Goal: Information Seeking & Learning: Learn about a topic

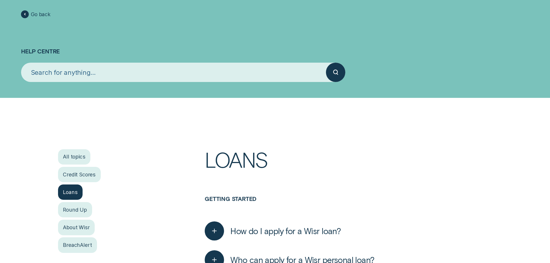
scroll to position [144, 0]
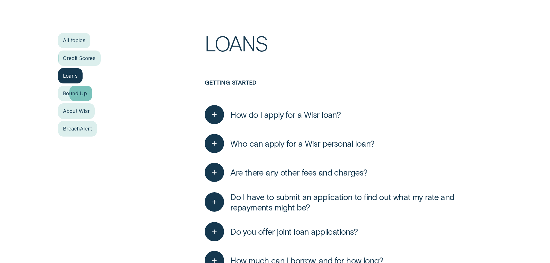
click at [81, 59] on div "Credit Scores" at bounding box center [79, 58] width 43 height 15
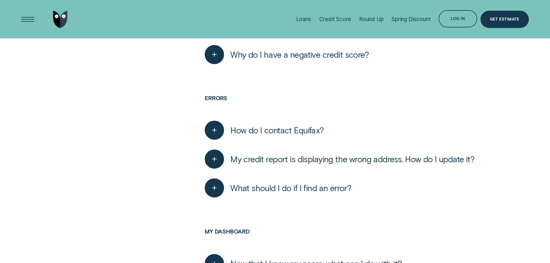
scroll to position [877, 0]
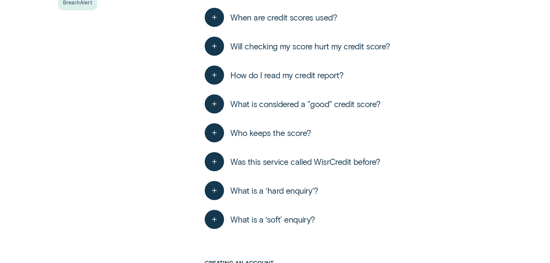
click at [272, 182] on button "What is a ‘hard enquiry'?" at bounding box center [261, 190] width 113 height 19
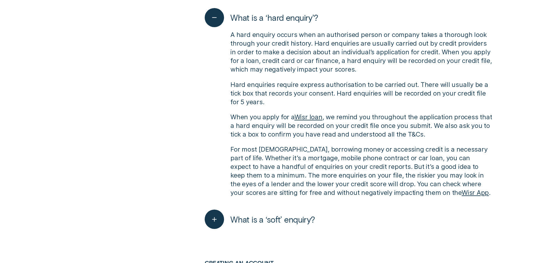
scroll to position [444, 0]
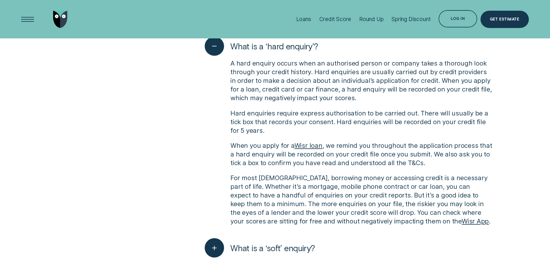
click at [274, 46] on span "What is a ‘hard enquiry'?" at bounding box center [274, 46] width 88 height 10
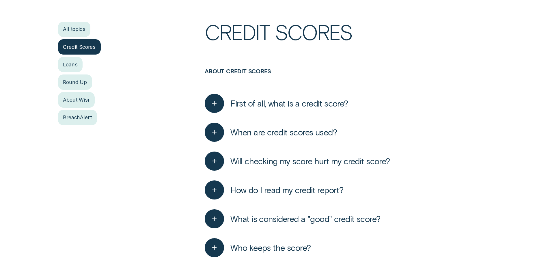
scroll to position [155, 0]
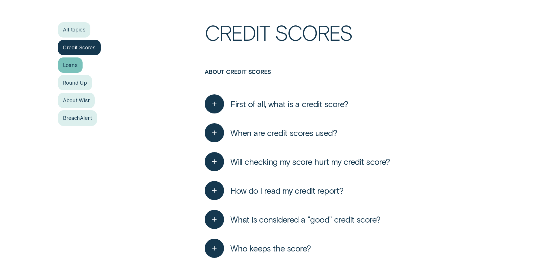
drag, startPoint x: 76, startPoint y: 69, endPoint x: 91, endPoint y: 72, distance: 15.8
click at [76, 69] on div "Loans" at bounding box center [70, 64] width 25 height 15
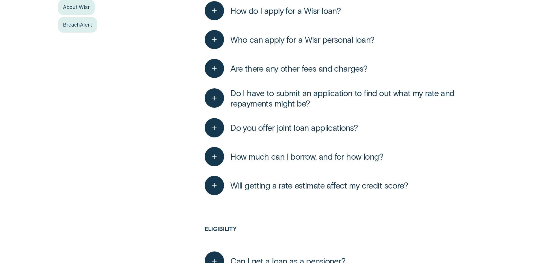
scroll to position [317, 0]
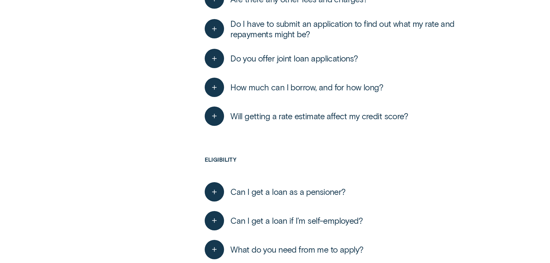
click at [292, 118] on span "Will getting a rate estimate affect my credit score?" at bounding box center [319, 116] width 178 height 10
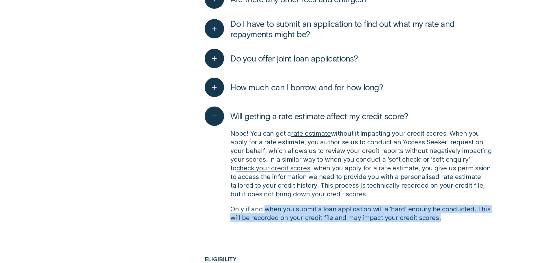
drag, startPoint x: 439, startPoint y: 217, endPoint x: 266, endPoint y: 207, distance: 173.5
click at [266, 207] on p "Only if and when you submit a loan application will a ‘hard’ enquiry be conduct…" at bounding box center [360, 213] width 261 height 17
copy p "when you submit a loan application will a ‘hard’ enquiry be conducted. This wil…"
